Goal: Obtain resource: Download file/media

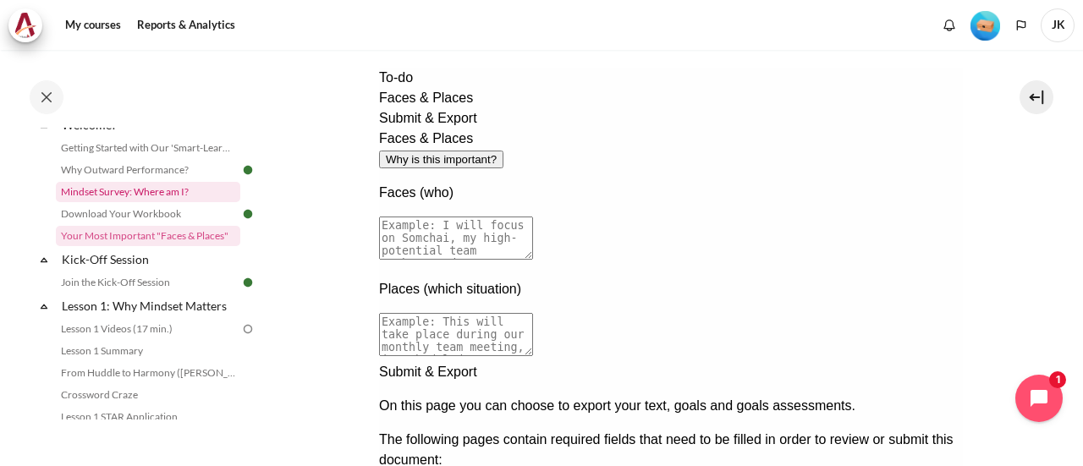
scroll to position [26, 0]
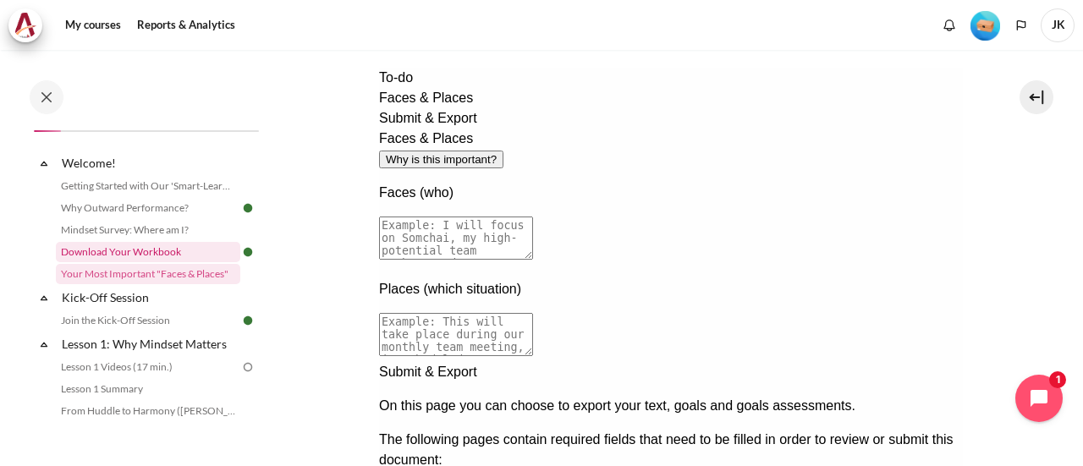
click at [171, 258] on link "Download Your Workbook" at bounding box center [148, 252] width 184 height 20
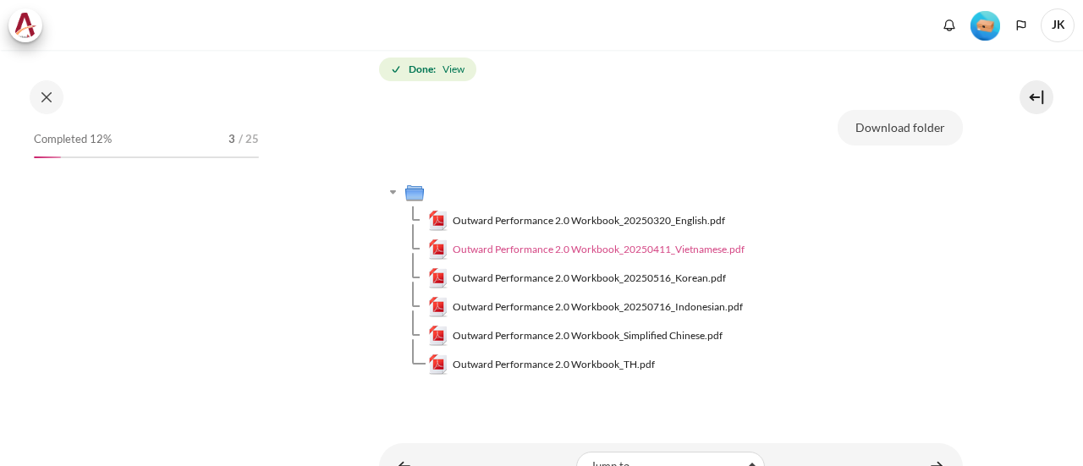
scroll to position [4, 0]
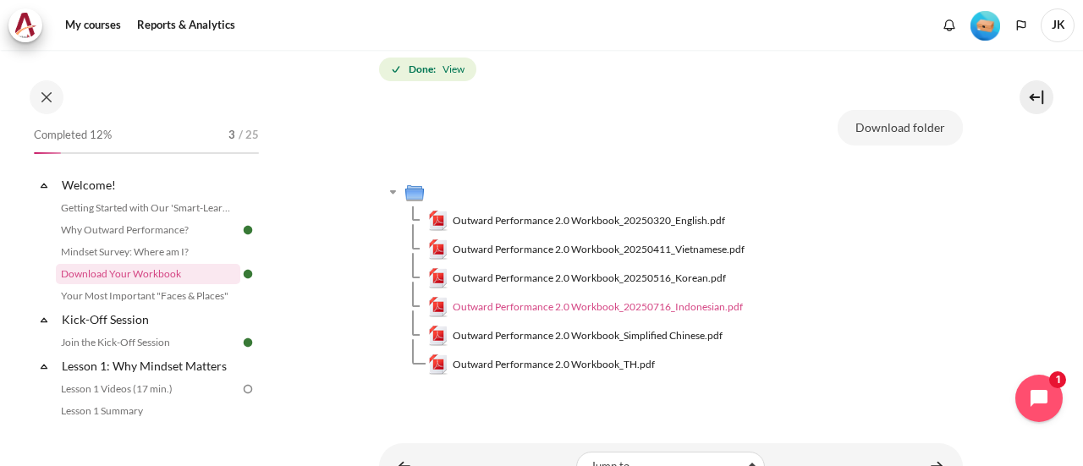
click at [599, 304] on span "Outward Performance 2.0 Workbook_20250716_Indonesian.pdf" at bounding box center [597, 306] width 290 height 15
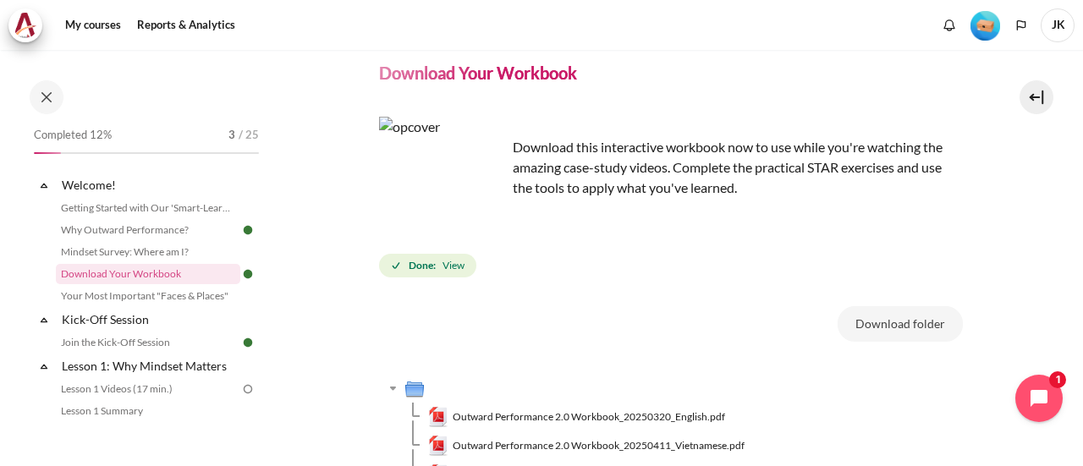
scroll to position [0, 0]
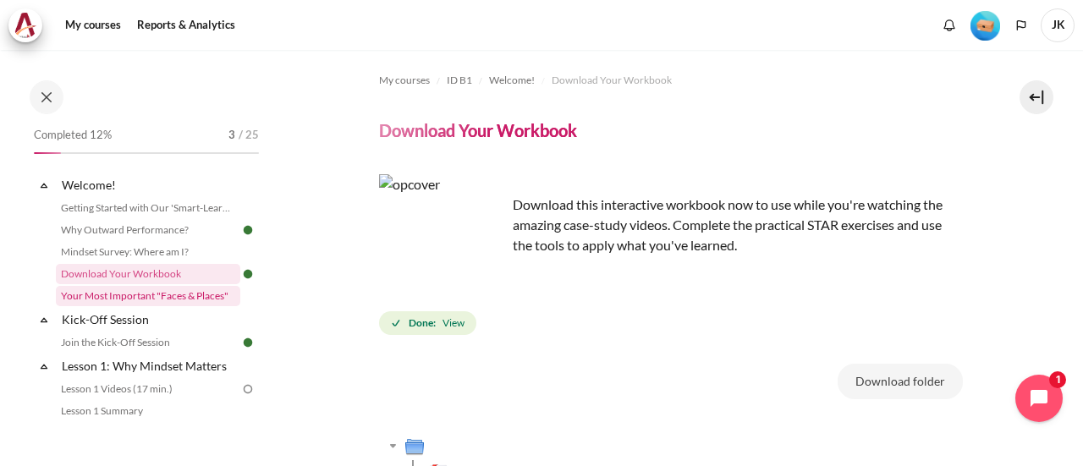
click at [149, 299] on link "Your Most Important "Faces & Places"" at bounding box center [148, 296] width 184 height 20
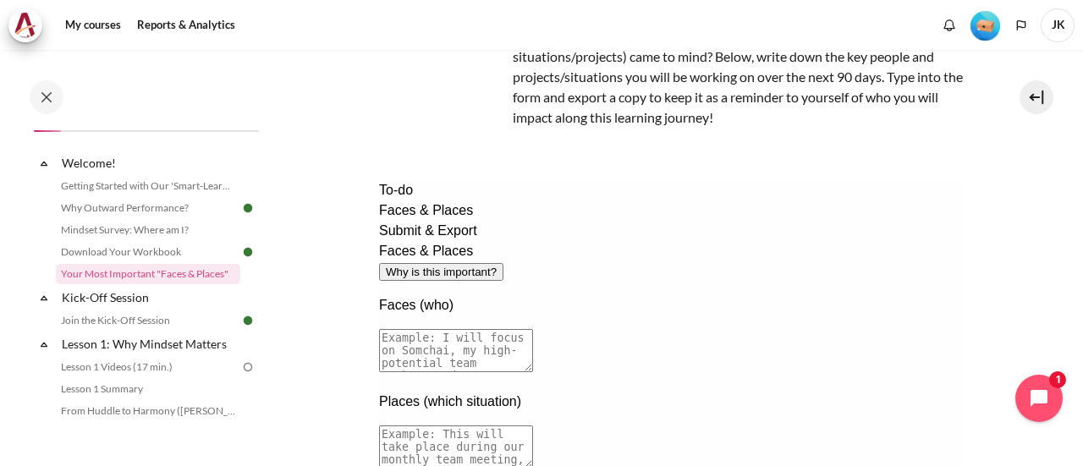
scroll to position [169, 0]
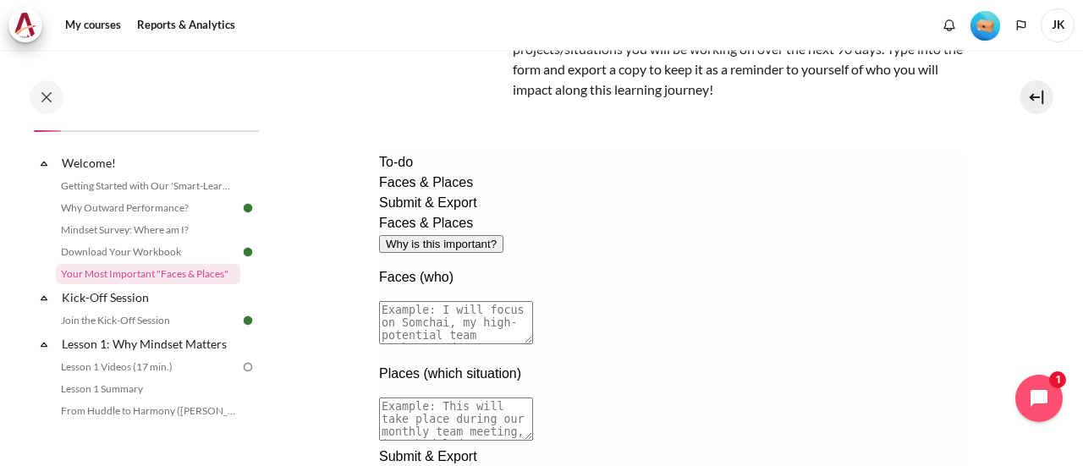
click at [532, 301] on textarea at bounding box center [455, 322] width 154 height 43
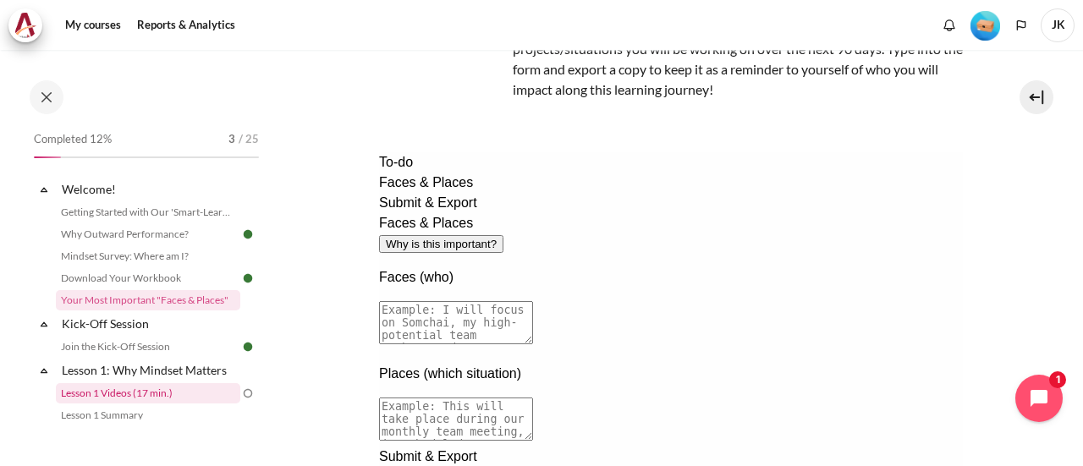
scroll to position [85, 0]
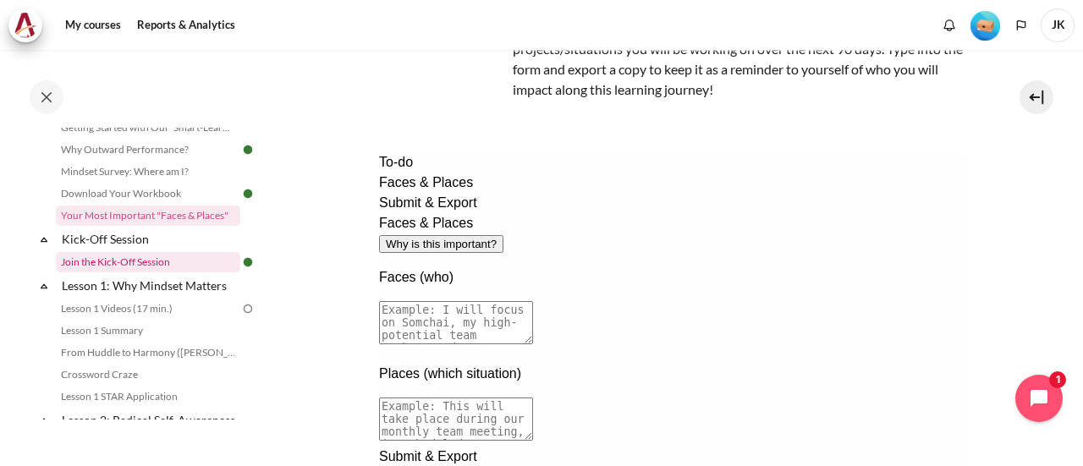
click at [140, 265] on link "Join the Kick-Off Session" at bounding box center [148, 262] width 184 height 20
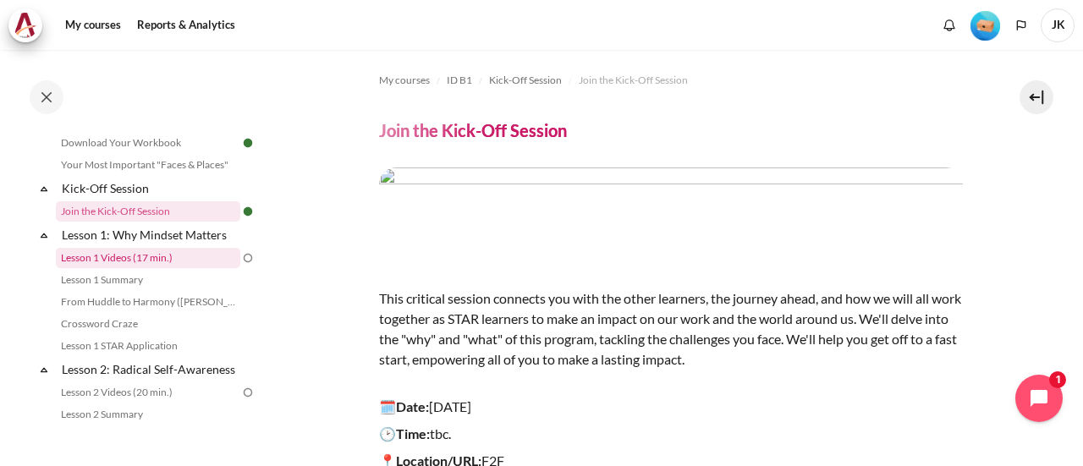
scroll to position [157, 0]
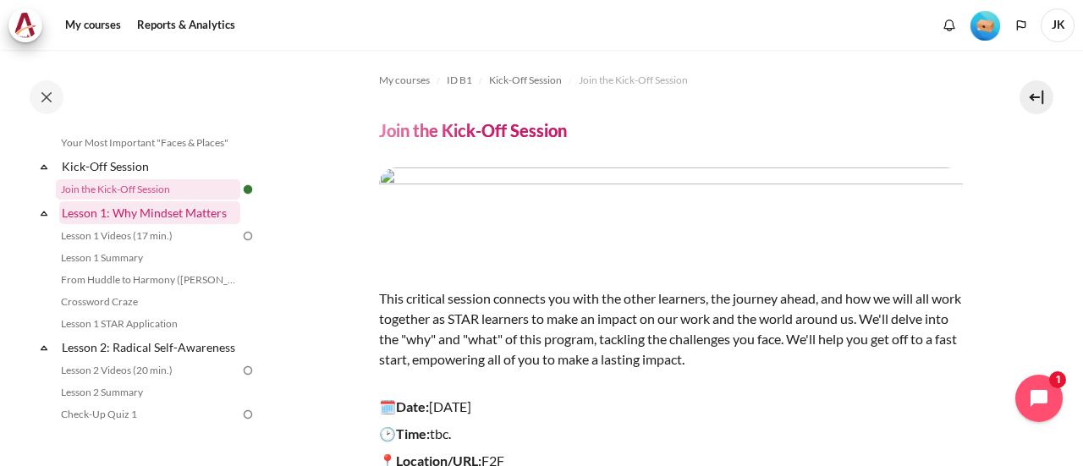
click at [167, 209] on link "Lesson 1: Why Mindset Matters" at bounding box center [149, 212] width 181 height 23
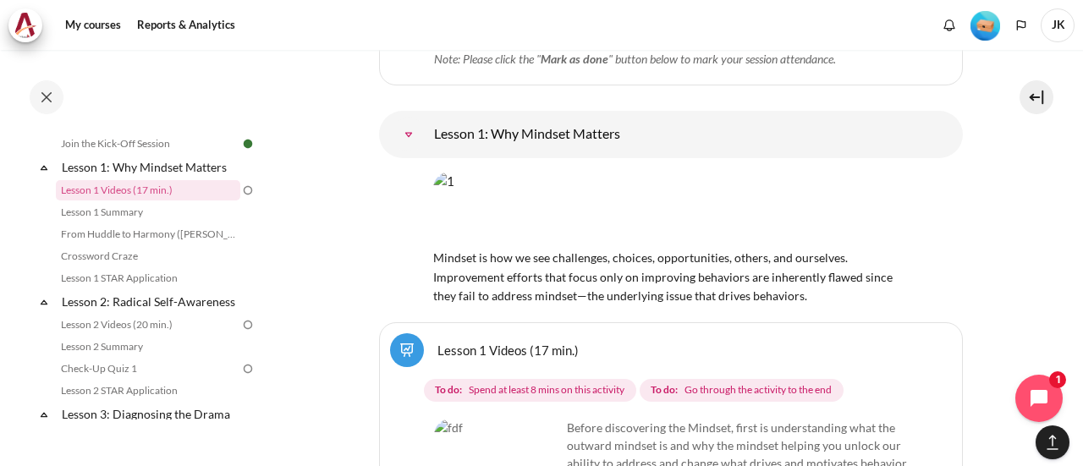
scroll to position [2111, 0]
